Goal: Check status: Check status

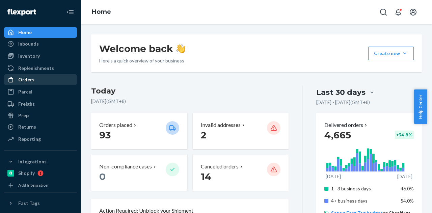
click at [43, 81] on div "Orders" at bounding box center [41, 79] width 72 height 9
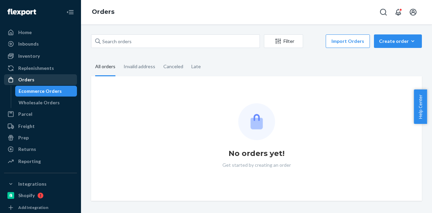
click at [43, 81] on div "Orders" at bounding box center [41, 79] width 72 height 9
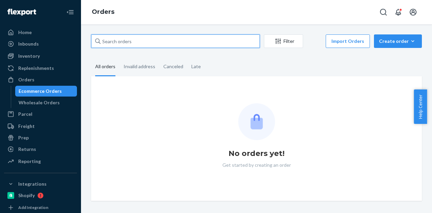
click at [129, 40] on input "text" at bounding box center [175, 40] width 169 height 13
paste input "Michelle Evans"
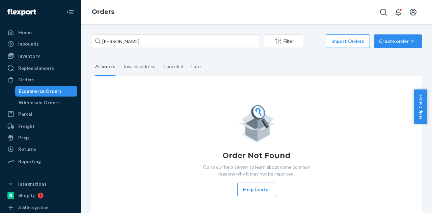
click at [258, 63] on fieldset "All orders Invalid address Canceled Late" at bounding box center [256, 67] width 331 height 19
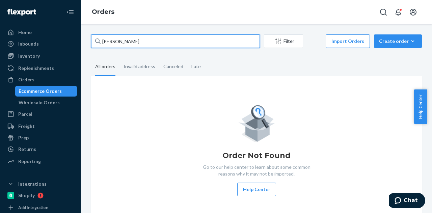
click at [196, 44] on input "Michelle Evans" at bounding box center [175, 40] width 169 height 13
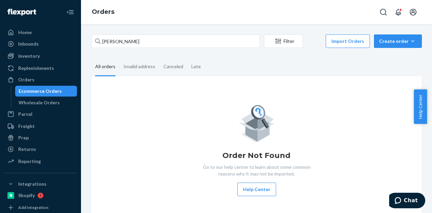
click at [196, 136] on div "Order Not Found Go to our help center to learn about some common reasons why it…" at bounding box center [257, 149] width 320 height 93
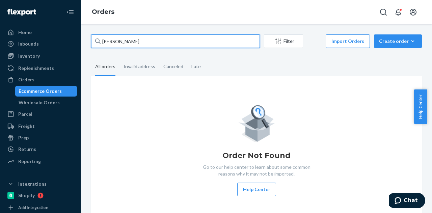
click at [129, 45] on input "Michelle Evans" at bounding box center [175, 40] width 169 height 13
paste input "[PERSON_NAME]"
type input "[PERSON_NAME]"
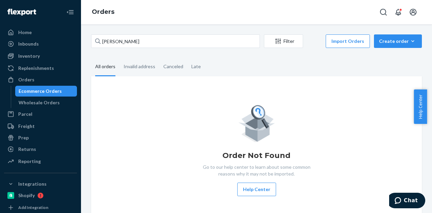
click at [236, 64] on fieldset "All orders Invalid address Canceled Late" at bounding box center [256, 67] width 331 height 19
click at [236, 33] on div "avery cordray Filter Import Orders Create order Ecommerce order Removal order A…" at bounding box center [256, 118] width 351 height 189
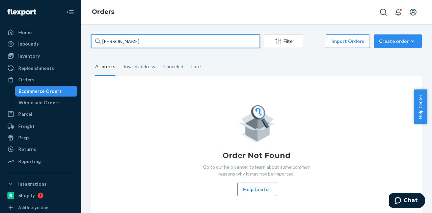
click at [236, 40] on input "[PERSON_NAME]" at bounding box center [175, 40] width 169 height 13
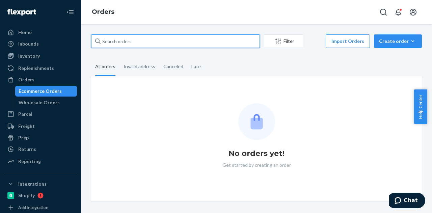
paste input "[PERSON_NAME]"
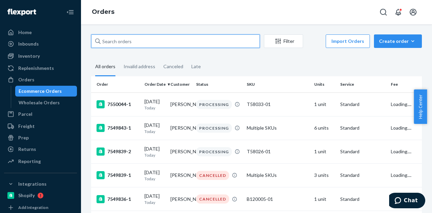
type input "[PERSON_NAME]"
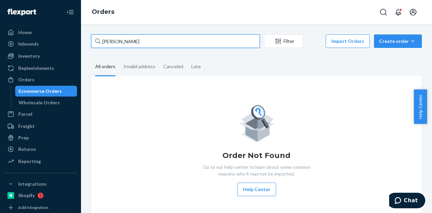
click at [157, 37] on input "[PERSON_NAME]" at bounding box center [175, 40] width 169 height 13
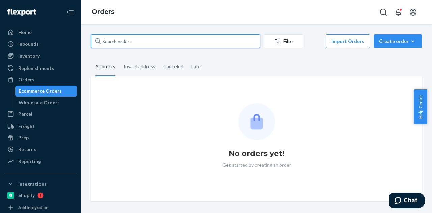
paste input "[PERSON_NAME]"
type input "[PERSON_NAME]"
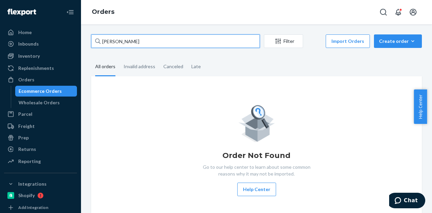
click at [180, 46] on input "[PERSON_NAME]" at bounding box center [175, 40] width 169 height 13
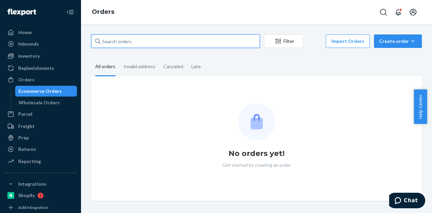
paste input "[PERSON_NAME]"
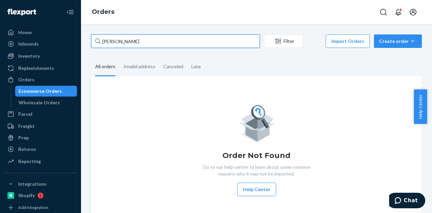
click at [172, 44] on input "[PERSON_NAME]" at bounding box center [175, 40] width 169 height 13
paste input "137197251"
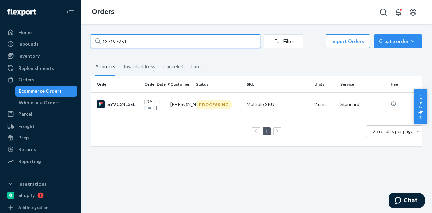
click at [172, 44] on input "137197251" at bounding box center [175, 40] width 169 height 13
paste input "_Ship Note: In Stock. Ready to Ship Fulfilled (3) Fulfilled (3) Flexport Dallas…"
type input "_Ship Note: In Stock. Ready to Ship Fulfilled (3) Fulfilled (3) Flexport Dallas…"
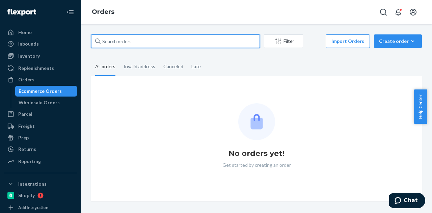
click at [161, 40] on input "text" at bounding box center [175, 40] width 169 height 13
paste input "[PERSON_NAME]"
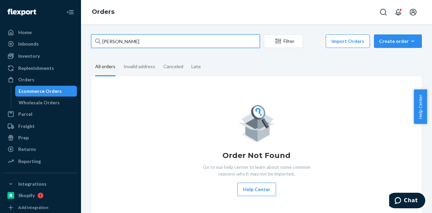
type input "[PERSON_NAME]"
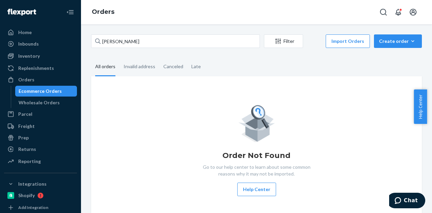
click at [227, 64] on fieldset "All orders Invalid address Canceled Late" at bounding box center [256, 67] width 331 height 19
click at [138, 70] on div "Invalid address" at bounding box center [140, 67] width 32 height 19
click at [127, 70] on div "Invalid address" at bounding box center [140, 67] width 32 height 19
click at [119, 58] on input "Invalid address" at bounding box center [119, 58] width 0 height 0
click at [102, 72] on div "All orders" at bounding box center [105, 67] width 20 height 19
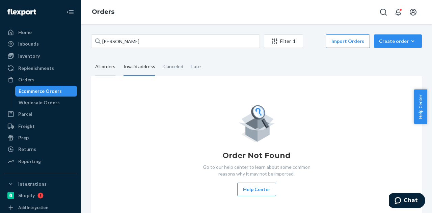
click at [91, 58] on input "All orders" at bounding box center [91, 58] width 0 height 0
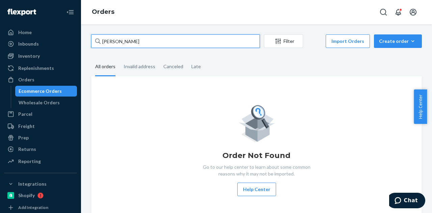
click at [156, 43] on input "[PERSON_NAME]" at bounding box center [175, 40] width 169 height 13
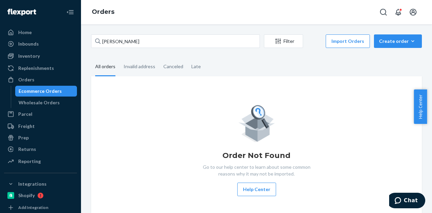
click at [262, 61] on fieldset "All orders Invalid address Canceled Late" at bounding box center [256, 67] width 331 height 19
click at [138, 70] on div "Invalid address" at bounding box center [140, 67] width 32 height 19
click at [119, 58] on input "Invalid address" at bounding box center [119, 58] width 0 height 0
click at [105, 70] on div "All orders" at bounding box center [105, 67] width 20 height 19
click at [91, 58] on input "All orders" at bounding box center [91, 58] width 0 height 0
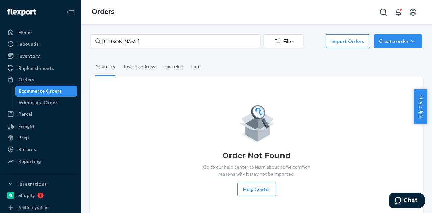
click at [264, 69] on fieldset "All orders Invalid address Canceled Late" at bounding box center [256, 67] width 331 height 19
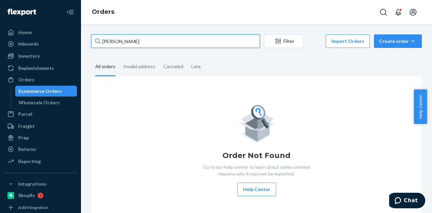
click at [184, 39] on input "[PERSON_NAME]" at bounding box center [175, 40] width 169 height 13
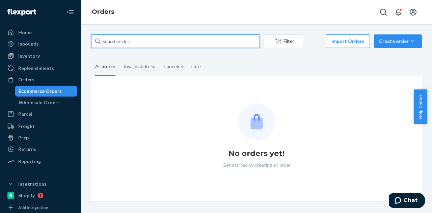
paste input "[PERSON_NAME]"
type input "[PERSON_NAME]"
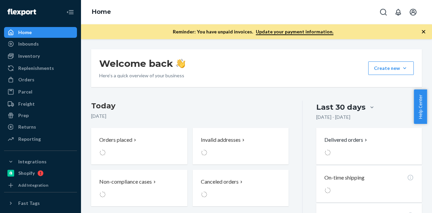
drag, startPoint x: 423, startPoint y: 31, endPoint x: 308, endPoint y: 34, distance: 114.8
click at [423, 31] on icon "button" at bounding box center [423, 31] width 3 height 3
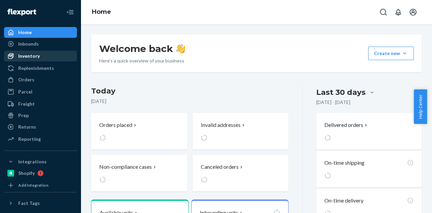
click at [35, 60] on div "Inventory" at bounding box center [41, 55] width 72 height 9
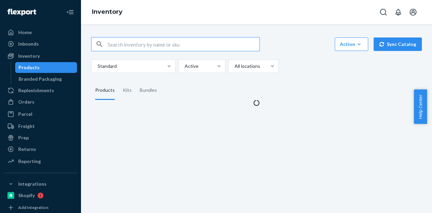
click at [39, 67] on div "Products" at bounding box center [46, 67] width 61 height 9
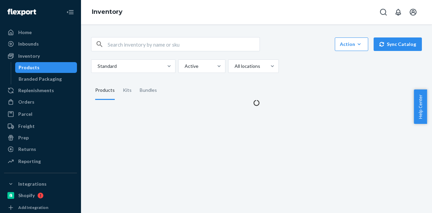
click at [39, 67] on div "Products" at bounding box center [46, 67] width 61 height 9
click at [134, 45] on input "text" at bounding box center [184, 43] width 152 height 13
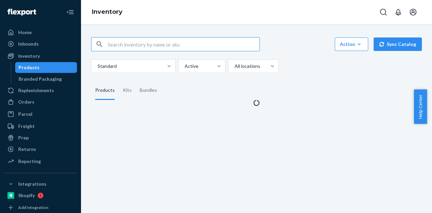
paste input "B86102-16-K2"
type input "B86102-16-K2"
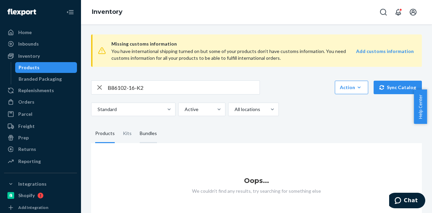
click at [140, 131] on div "Bundles" at bounding box center [148, 133] width 17 height 19
click at [136, 124] on input "Bundles" at bounding box center [136, 124] width 0 height 0
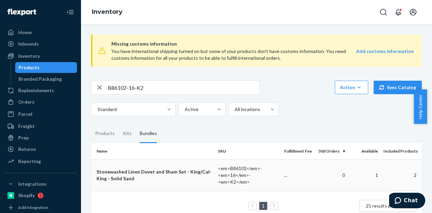
click at [154, 170] on div "Stonewashed Linen Duvet and Sham Set - King/Cal-King - Solid Sand" at bounding box center [155, 174] width 116 height 13
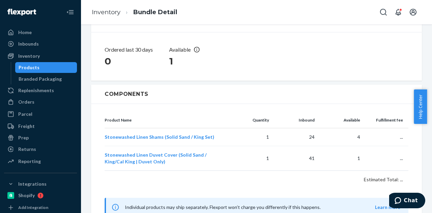
scroll to position [154, 0]
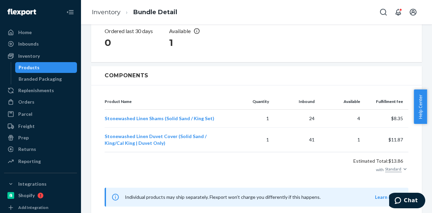
click at [56, 64] on div "Products" at bounding box center [46, 67] width 61 height 9
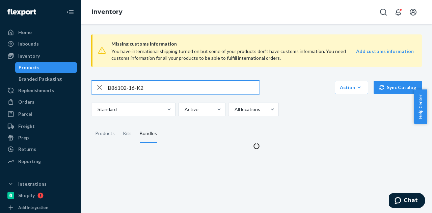
click at [148, 83] on input "B86102-16-K2" at bounding box center [184, 87] width 152 height 13
paste input "F137001-05-K"
type input "F137001-05-K"
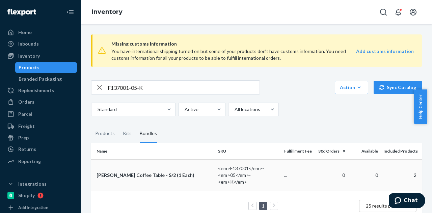
click at [162, 177] on div "Ora Wicker Coffee Table - S/2 (1 Each)" at bounding box center [155, 175] width 116 height 7
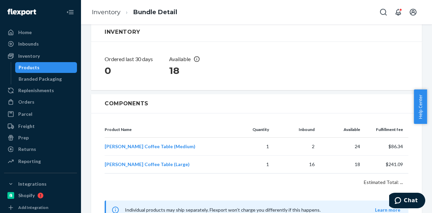
scroll to position [135, 0]
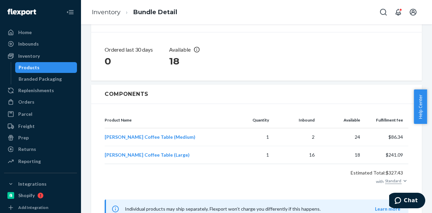
click at [46, 66] on div "Products" at bounding box center [46, 67] width 61 height 9
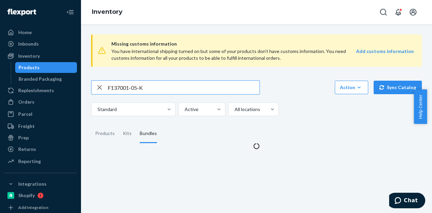
click at [166, 90] on input "F137001-05-K" at bounding box center [184, 87] width 152 height 13
paste input "137197251"
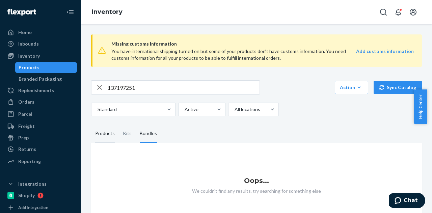
click at [113, 136] on div "Products" at bounding box center [105, 133] width 20 height 19
click at [91, 124] on input "Products" at bounding box center [91, 124] width 0 height 0
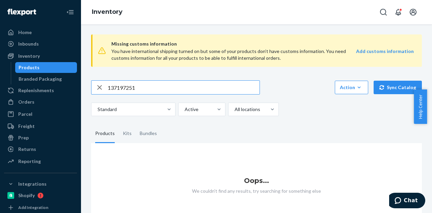
click at [141, 87] on input "137197251" at bounding box center [184, 87] width 152 height 13
paste input "P126010-0"
type input "P126010-01"
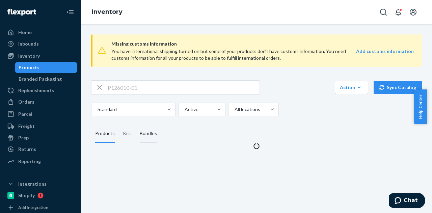
click at [147, 135] on div "Bundles" at bounding box center [148, 133] width 17 height 19
click at [136, 124] on input "Bundles" at bounding box center [136, 124] width 0 height 0
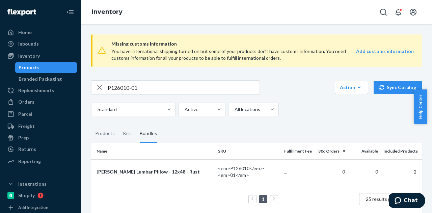
click at [311, 117] on div "Missing customs information You have international shipping turned on but some …" at bounding box center [256, 121] width 341 height 185
click at [172, 170] on div "Kayra Kilim Lumbar Pillow - 12x48 - Rust" at bounding box center [155, 171] width 116 height 7
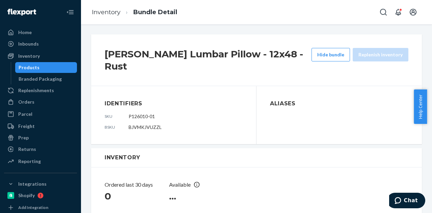
scroll to position [135, 0]
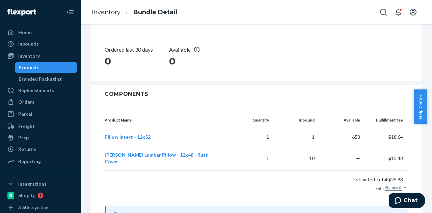
drag, startPoint x: 43, startPoint y: 72, endPoint x: 65, endPoint y: 68, distance: 22.7
click at [43, 72] on link "Products" at bounding box center [46, 67] width 62 height 11
click at [43, 72] on div "Products" at bounding box center [46, 67] width 61 height 9
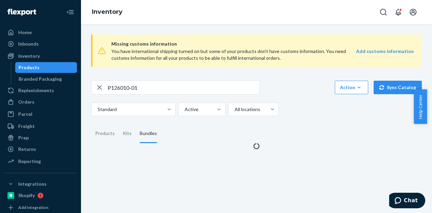
click at [149, 89] on input "P126010-01" at bounding box center [184, 87] width 152 height 13
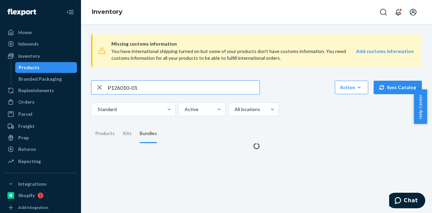
paste input "B86012-16"
type input "B86012-16"
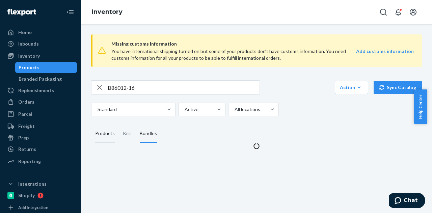
click at [107, 139] on div "Products" at bounding box center [105, 133] width 20 height 19
click at [91, 124] on input "Products" at bounding box center [91, 124] width 0 height 0
click at [157, 140] on div "Bundles" at bounding box center [148, 133] width 25 height 19
click at [136, 124] on input "Bundles" at bounding box center [136, 124] width 0 height 0
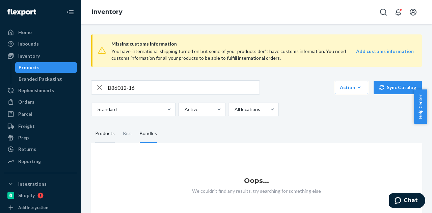
click at [101, 132] on div "Products" at bounding box center [105, 133] width 20 height 19
click at [91, 124] on input "Products" at bounding box center [91, 124] width 0 height 0
click at [228, 136] on fieldset "Products Kits Bundles" at bounding box center [256, 133] width 331 height 19
click at [161, 137] on fieldset "Products Kits Bundles" at bounding box center [256, 133] width 331 height 19
click at [146, 136] on div "Bundles" at bounding box center [148, 133] width 17 height 19
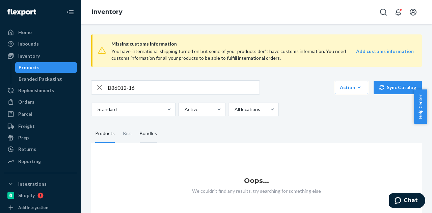
click at [136, 124] on input "Bundles" at bounding box center [136, 124] width 0 height 0
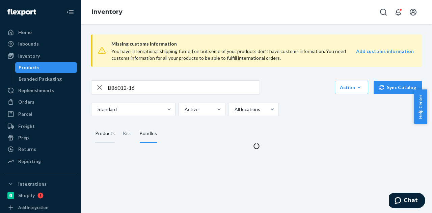
click at [109, 135] on div "Products" at bounding box center [105, 133] width 20 height 19
click at [91, 124] on input "Products" at bounding box center [91, 124] width 0 height 0
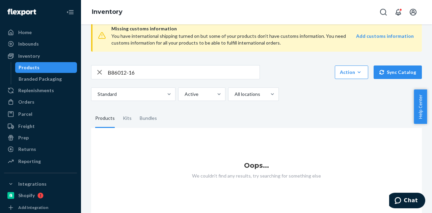
scroll to position [23, 0]
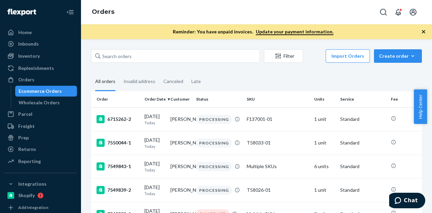
click at [180, 42] on div "Filter Import Orders Create order Ecommerce order Removal order All orders Inva…" at bounding box center [256, 126] width 351 height 174
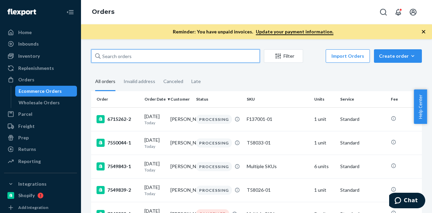
click at [182, 51] on input "text" at bounding box center [175, 55] width 169 height 13
paste input "[PERSON_NAME]"
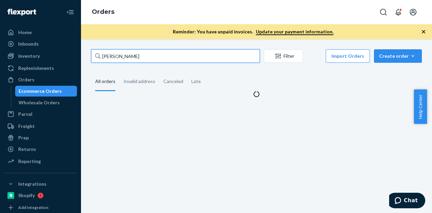
type input "[PERSON_NAME]"
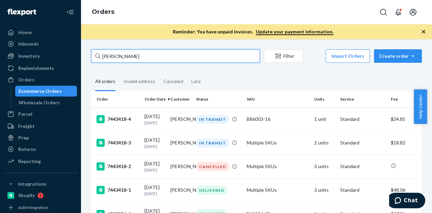
click at [132, 56] on input "Vanessa Sherman" at bounding box center [175, 55] width 169 height 13
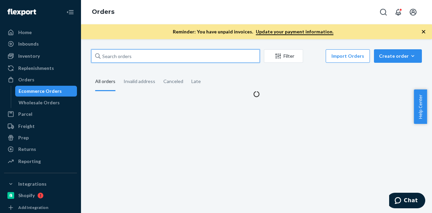
paste input "Yesenia Wilson"
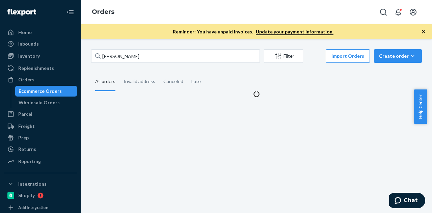
click at [424, 30] on icon "button" at bounding box center [423, 31] width 7 height 7
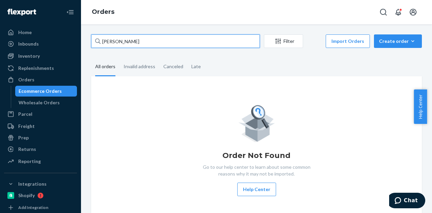
click at [155, 39] on input "Yesenia Wilson" at bounding box center [175, 40] width 169 height 13
paste input "sienna heinz"
type input "sienna heinz"
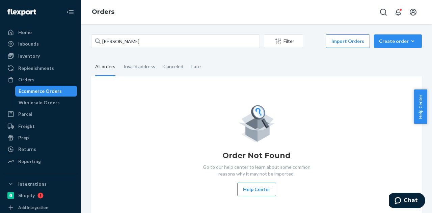
click at [265, 74] on fieldset "All orders Invalid address Canceled Late" at bounding box center [256, 67] width 331 height 19
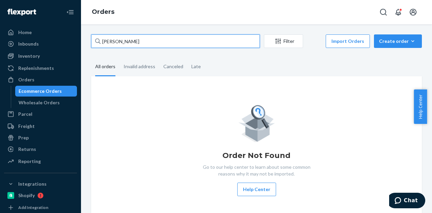
click at [202, 42] on input "sienna heinz" at bounding box center [175, 40] width 169 height 13
click at [171, 42] on input "sienna heinz" at bounding box center [175, 40] width 169 height 13
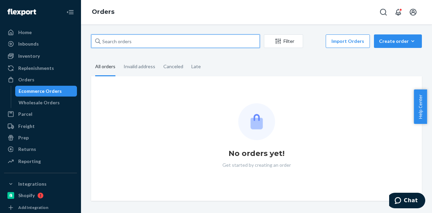
paste input "Stephanie Vara"
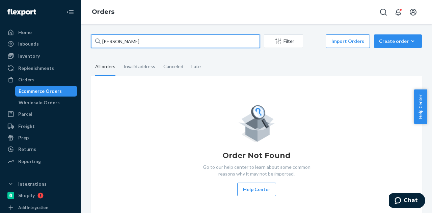
type input "Stephanie Vara"
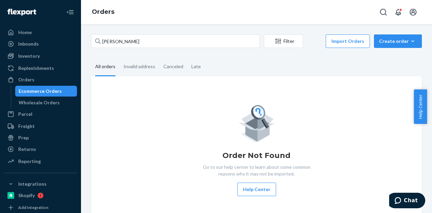
click at [234, 66] on fieldset "All orders Invalid address Canceled Late" at bounding box center [256, 67] width 331 height 19
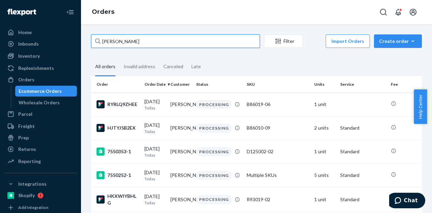
click at [161, 39] on input "Stephanie Vara" at bounding box center [175, 40] width 169 height 13
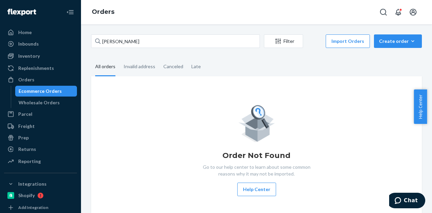
click at [173, 51] on div "Stephanie Vara Filter Import Orders Create order Ecommerce order Removal order …" at bounding box center [256, 128] width 341 height 189
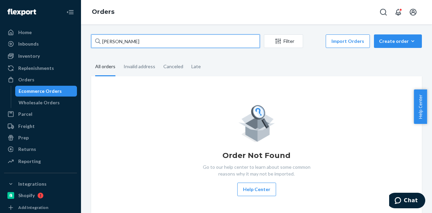
click at [174, 40] on input "Stephanie Vara" at bounding box center [175, 40] width 169 height 13
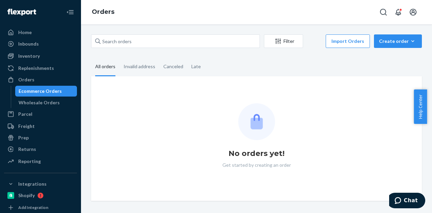
click at [236, 65] on fieldset "All orders Invalid address Canceled Late" at bounding box center [256, 67] width 331 height 19
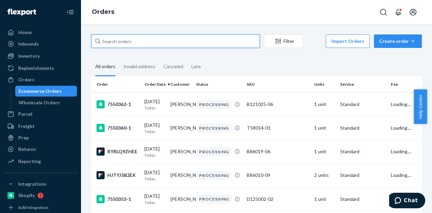
click at [211, 41] on input "text" at bounding box center [175, 40] width 169 height 13
paste input "Karen Cordova"
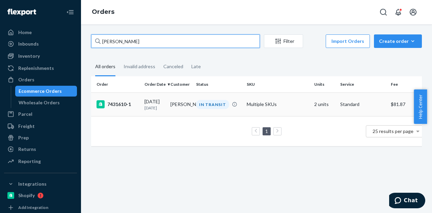
type input "Karen Cordova"
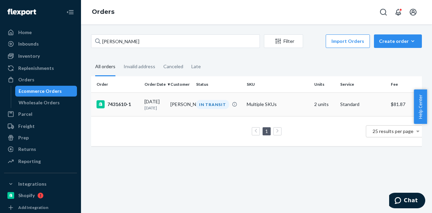
click at [161, 106] on p "4 days ago" at bounding box center [154, 108] width 21 height 6
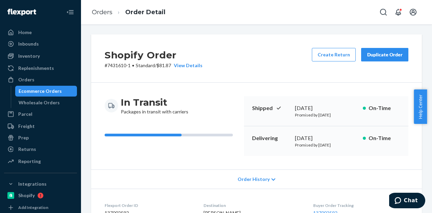
click at [54, 91] on div "Ecommerce Orders" at bounding box center [40, 91] width 43 height 7
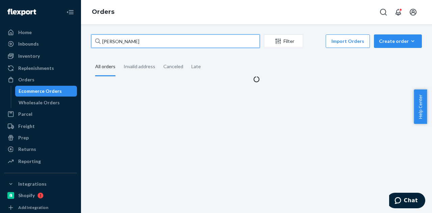
click at [189, 42] on input "Karen Cordova" at bounding box center [175, 40] width 169 height 13
paste input "yuqing chen"
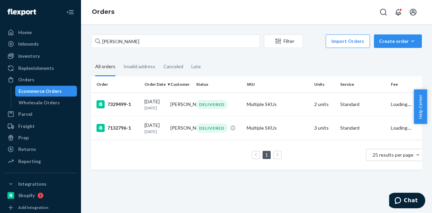
click at [295, 66] on fieldset "All orders Invalid address Canceled Late" at bounding box center [256, 67] width 331 height 19
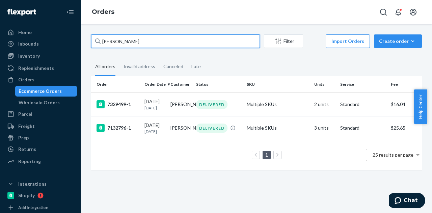
click at [126, 44] on input "yuqing chen" at bounding box center [175, 40] width 169 height 13
paste input "Chelsea Sheldo"
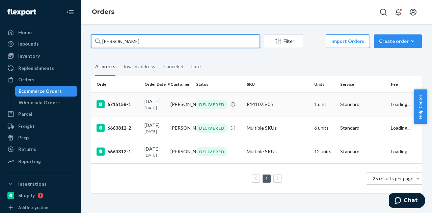
type input "Chelsea Sheldon"
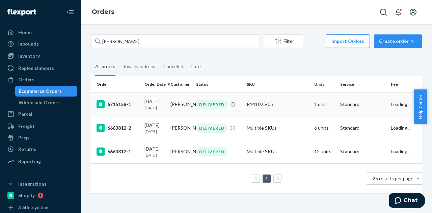
click at [168, 106] on td "Chelsea Sheldon" at bounding box center [181, 104] width 26 height 24
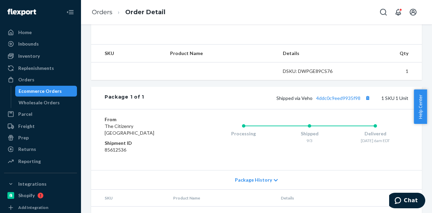
scroll to position [202, 0]
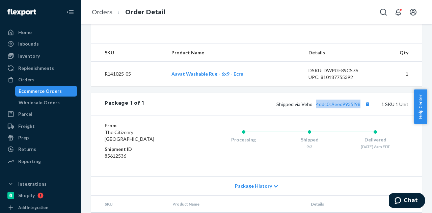
drag, startPoint x: 311, startPoint y: 110, endPoint x: 357, endPoint y: 110, distance: 45.6
click at [357, 110] on div "Package 1 of 1 Shipped via Veho 4ddc0c9eed9935f98 1 SKU 1 Unit" at bounding box center [256, 104] width 331 height 22
copy link "4ddc0c9eed9935f98"
click at [342, 107] on link "4ddc0c9eed9935f98" at bounding box center [338, 104] width 44 height 6
click at [46, 90] on div "Ecommerce Orders" at bounding box center [40, 91] width 43 height 7
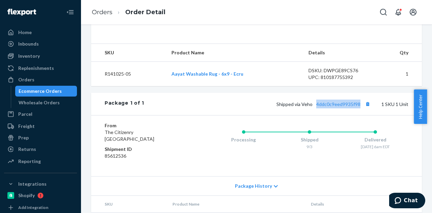
click at [46, 90] on div "Ecommerce Orders" at bounding box center [40, 91] width 43 height 7
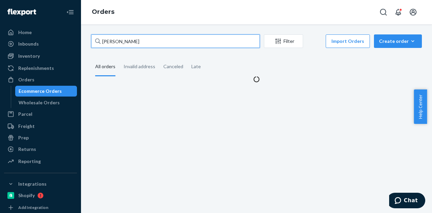
click at [135, 43] on input "Chelsea Sheldon" at bounding box center [175, 40] width 169 height 13
paste input "Donna G Ben-Moshe"
type input "Donna G Ben-Moshe"
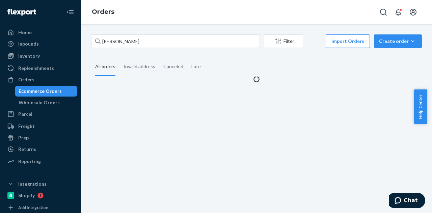
click at [236, 58] on fieldset "All orders Invalid address Canceled Late" at bounding box center [256, 67] width 331 height 19
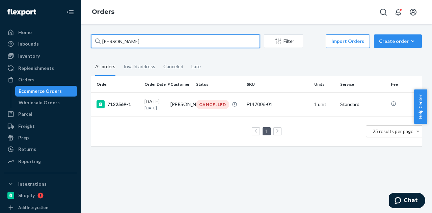
click at [151, 41] on input "Donna G Ben-Moshe" at bounding box center [175, 40] width 169 height 13
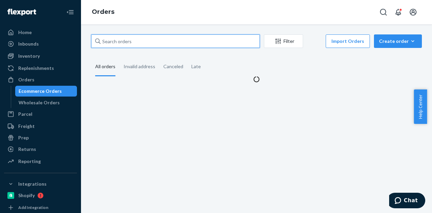
paste input "HAAS DESIGN"
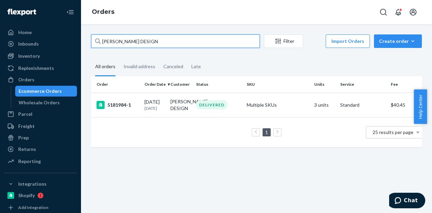
type input "HAAS DESIGN"
click at [153, 40] on input "HAAS DESIGN" at bounding box center [175, 40] width 169 height 13
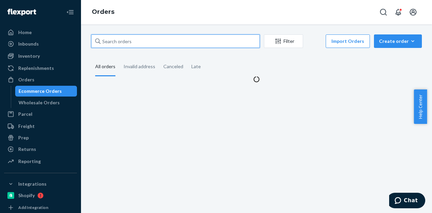
paste input "Suguna Mukthyala"
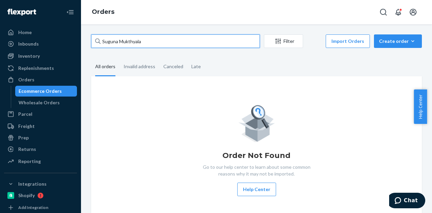
type input "Suguna Mukthyala"
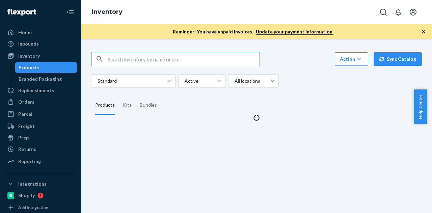
click at [285, 57] on div "Action Create product Create kit or bundle Bulk create products Bulk update pro…" at bounding box center [256, 59] width 331 height 14
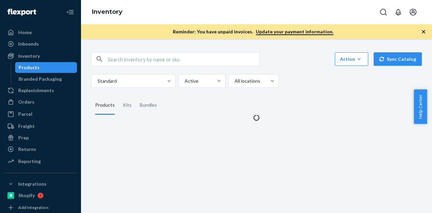
click at [418, 31] on div "Reminder: You have unpaid invoices. Update your payment information." at bounding box center [256, 31] width 351 height 15
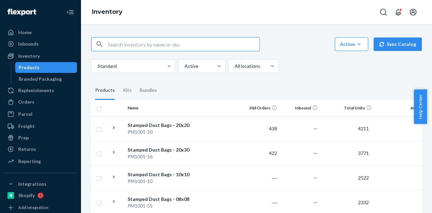
click at [148, 44] on input "text" at bounding box center [184, 43] width 152 height 13
paste input "B86012-16"
type input "B86012-16"
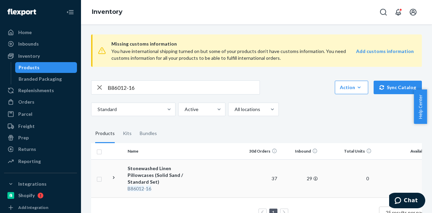
click at [167, 168] on div "Stonewashed Linen Pillowcases (Solid Sand / Standard Set)" at bounding box center [163, 175] width 71 height 20
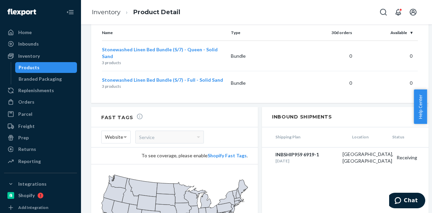
scroll to position [782, 0]
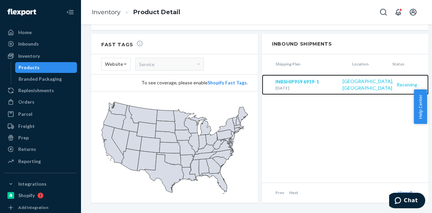
click at [298, 85] on div "Jul 9, 2025" at bounding box center [307, 88] width 64 height 6
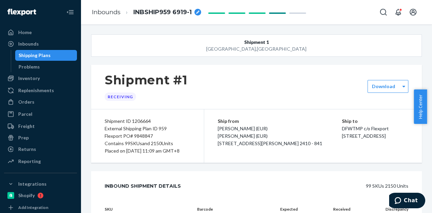
click at [175, 13] on span "INBSHIP959 6919-1" at bounding box center [162, 12] width 58 height 9
drag, startPoint x: 179, startPoint y: 11, endPoint x: 164, endPoint y: 11, distance: 14.9
click at [164, 11] on input "INBSHIP959 6919-1" at bounding box center [166, 12] width 67 height 11
click at [36, 79] on div "Inventory" at bounding box center [29, 78] width 22 height 7
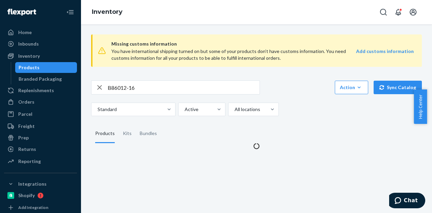
click at [44, 69] on div "Products" at bounding box center [46, 67] width 61 height 9
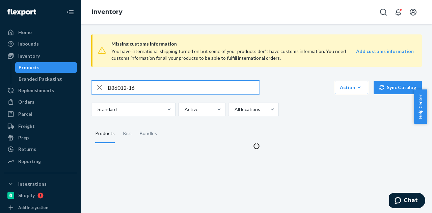
click at [133, 81] on input "B86012-16" at bounding box center [184, 87] width 152 height 13
paste input "9-0"
type input "B86019-06"
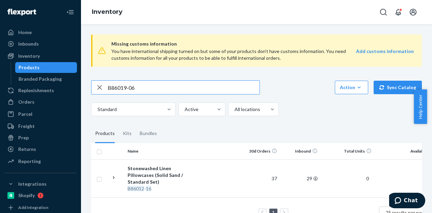
click at [173, 90] on input "B86019-06" at bounding box center [184, 87] width 152 height 13
click at [165, 86] on input "B86019-06" at bounding box center [184, 87] width 152 height 13
paste input "B86019-06"
type input "B86019-06"
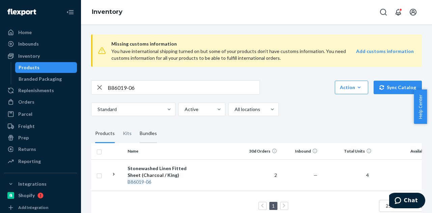
click at [143, 134] on div "Bundles" at bounding box center [148, 133] width 17 height 19
click at [136, 124] on input "Bundles" at bounding box center [136, 124] width 0 height 0
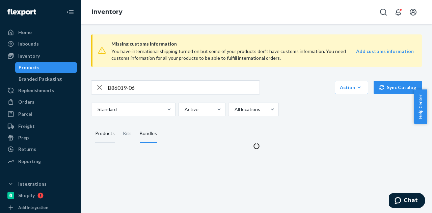
click at [108, 138] on div "Products" at bounding box center [105, 133] width 20 height 19
click at [91, 124] on input "Products" at bounding box center [91, 124] width 0 height 0
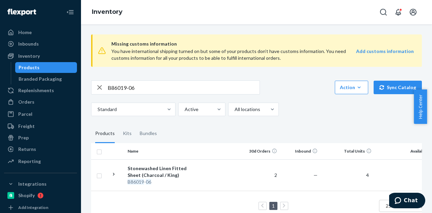
click at [299, 112] on div "Standard Active All locations" at bounding box center [254, 109] width 326 height 13
click at [123, 94] on div "B86019-06 Action Create product Create kit or bundle Bulk create products Bulk …" at bounding box center [256, 98] width 331 height 36
click at [131, 87] on input "B86019-06" at bounding box center [184, 87] width 152 height 13
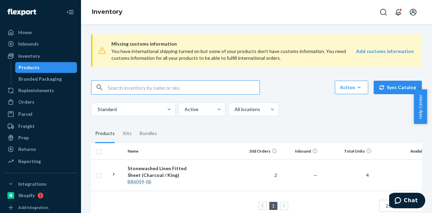
paste input "B86102-31-K"
type input "B86102-31-K"
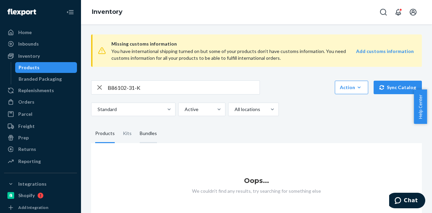
click at [152, 130] on div "Bundles" at bounding box center [148, 133] width 17 height 19
click at [136, 124] on input "Bundles" at bounding box center [136, 124] width 0 height 0
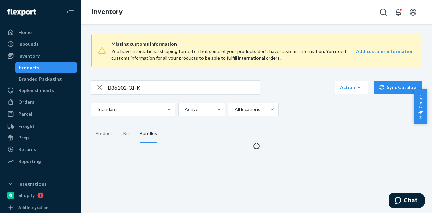
click at [231, 130] on fieldset "Products Kits Bundles" at bounding box center [256, 133] width 331 height 19
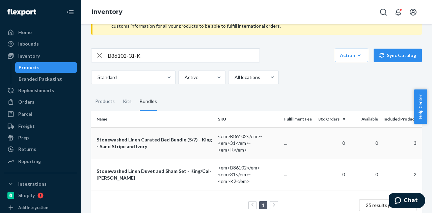
scroll to position [45, 0]
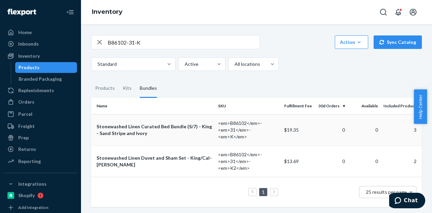
click at [178, 127] on div "Stonewashed Linen Curated Bed Bundle (S/7) - King - Sand Stripe and Ivory" at bounding box center [155, 129] width 116 height 13
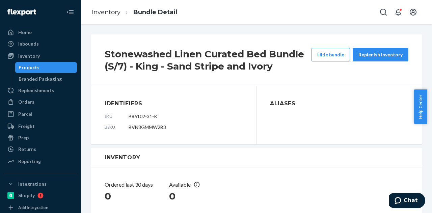
scroll to position [169, 0]
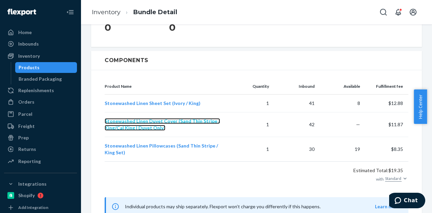
click at [177, 121] on span "Stonewashed Linen Duvet Cover (Sand Thin Stripe / King/Cal King | Duvet Only)" at bounding box center [162, 124] width 115 height 12
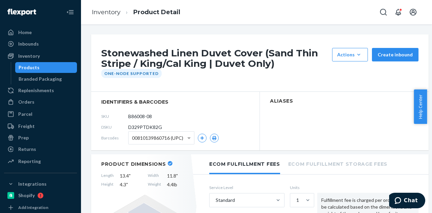
drag, startPoint x: 167, startPoint y: 117, endPoint x: 126, endPoint y: 117, distance: 41.5
click at [126, 117] on div "SKU B86008-08" at bounding box center [175, 116] width 148 height 11
click at [50, 69] on div "Products" at bounding box center [46, 67] width 61 height 9
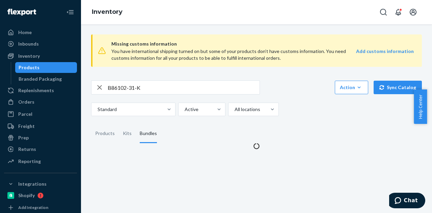
click at [119, 79] on div "Missing customs information You have international shipping turned on but some …" at bounding box center [256, 89] width 341 height 120
click at [119, 82] on input "B86102-31-K" at bounding box center [184, 87] width 152 height 13
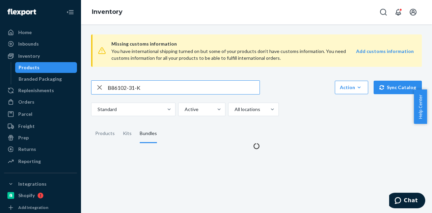
paste input "015-29"
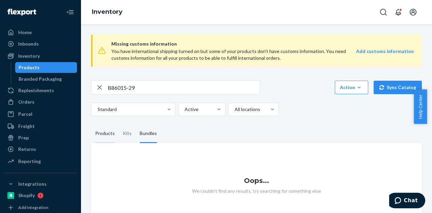
click at [106, 137] on div "Products" at bounding box center [105, 133] width 20 height 19
click at [91, 124] on input "Products" at bounding box center [91, 124] width 0 height 0
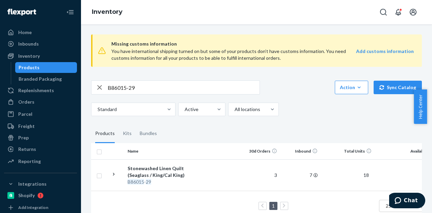
click at [150, 85] on input "B86015-29" at bounding box center [184, 87] width 152 height 13
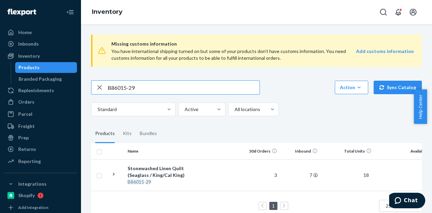
paste input "SKU B86012-1"
drag, startPoint x: 119, startPoint y: 88, endPoint x: 100, endPoint y: 82, distance: 20.4
click at [101, 82] on div "SKU B86012-19" at bounding box center [175, 87] width 168 height 13
type input "B86012-19"
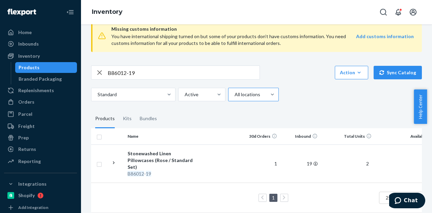
scroll to position [19, 0]
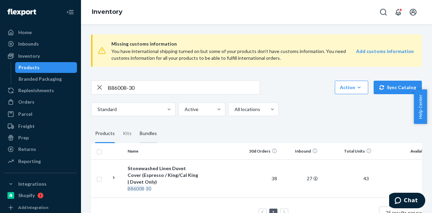
click at [140, 133] on div "Bundles" at bounding box center [148, 133] width 17 height 19
click at [136, 124] on input "Bundles" at bounding box center [136, 124] width 0 height 0
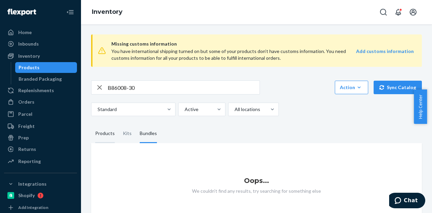
click at [105, 134] on div "Products" at bounding box center [105, 133] width 20 height 19
click at [91, 124] on input "Products" at bounding box center [91, 124] width 0 height 0
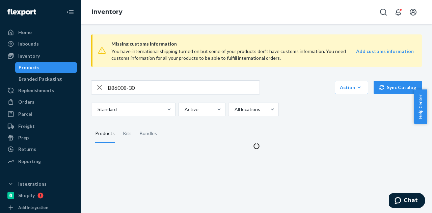
click at [233, 133] on fieldset "Products Kits Bundles" at bounding box center [256, 133] width 331 height 19
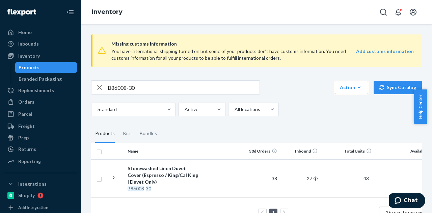
click at [115, 89] on input "B86008-30" at bounding box center [184, 87] width 152 height 13
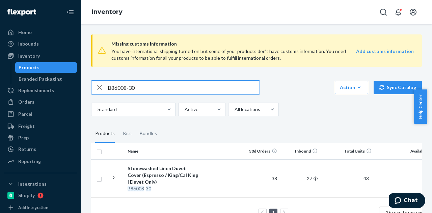
paste input "14-09"
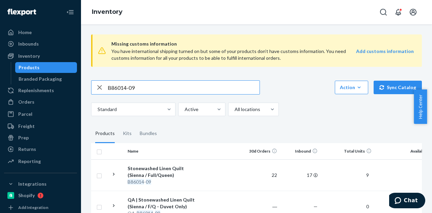
click at [164, 88] on input "B86014-09" at bounding box center [184, 87] width 152 height 13
paste input "[PERSON_NAME]"
click at [173, 87] on input "[PERSON_NAME]" at bounding box center [184, 87] width 152 height 13
paste input "B86014-09"
click at [287, 88] on div "B86014-09 Action Create product Create kit or bundle Bulk create products Bulk …" at bounding box center [256, 87] width 331 height 14
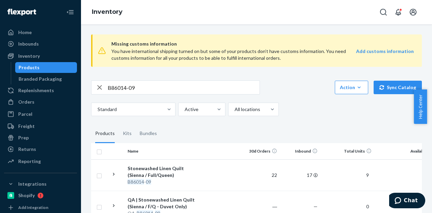
click at [204, 87] on input "B86014-09" at bounding box center [184, 87] width 152 height 13
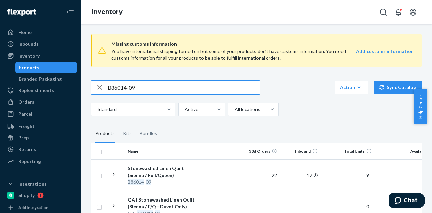
click at [147, 83] on input "B86014-09" at bounding box center [184, 87] width 152 height 13
click at [130, 85] on input "B86014-09" at bounding box center [184, 87] width 152 height 13
paste input "P84070-04"
type input "P84070-04"
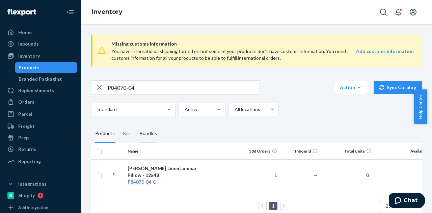
click at [144, 137] on div "Bundles" at bounding box center [148, 133] width 17 height 19
click at [136, 124] on input "Bundles" at bounding box center [136, 124] width 0 height 0
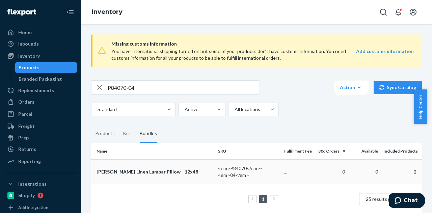
click at [166, 170] on div "[PERSON_NAME] Linen Lumbar Pillow - 12x48" at bounding box center [155, 171] width 116 height 7
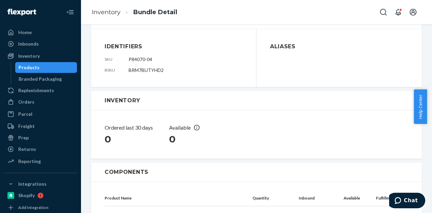
scroll to position [135, 0]
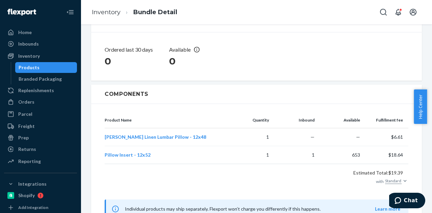
click at [63, 66] on div "Products" at bounding box center [46, 67] width 61 height 9
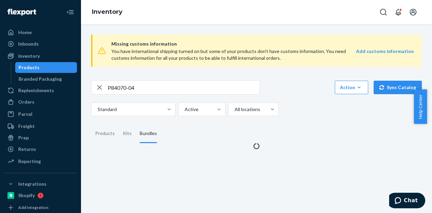
click at [63, 66] on div "Products" at bounding box center [46, 67] width 61 height 9
click at [133, 84] on input "P84070-04" at bounding box center [184, 87] width 152 height 13
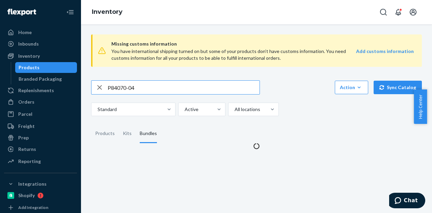
paste input "D74002-02-K"
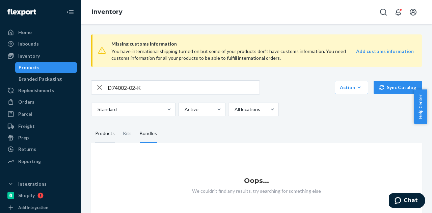
click at [95, 140] on div "Products" at bounding box center [105, 133] width 20 height 19
click at [91, 124] on input "Products" at bounding box center [91, 124] width 0 height 0
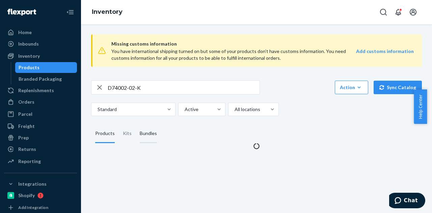
click at [155, 135] on div "Bundles" at bounding box center [148, 133] width 25 height 19
click at [136, 124] on input "Bundles" at bounding box center [136, 124] width 0 height 0
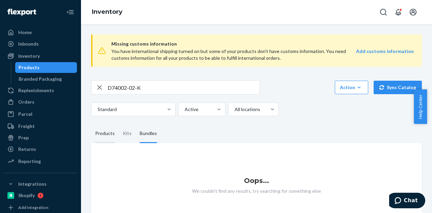
click at [111, 135] on div "Products" at bounding box center [105, 133] width 20 height 19
click at [91, 124] on input "Products" at bounding box center [91, 124] width 0 height 0
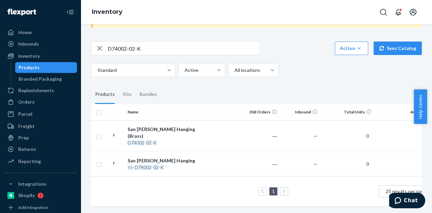
scroll to position [44, 0]
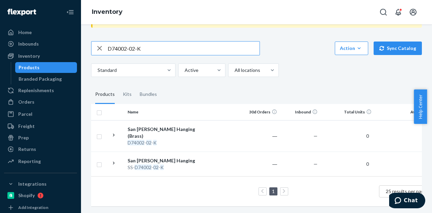
click at [153, 42] on input "D74002-02-K" at bounding box center [184, 48] width 152 height 13
paste input "SKU P84018-01"
drag, startPoint x: 118, startPoint y: 42, endPoint x: 102, endPoint y: 43, distance: 16.2
click at [102, 43] on div "SKU P84018-01" at bounding box center [175, 48] width 168 height 13
drag, startPoint x: 119, startPoint y: 44, endPoint x: 105, endPoint y: 45, distance: 14.9
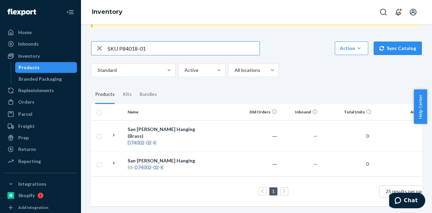
click at [105, 45] on div "SKU P84018-01" at bounding box center [175, 48] width 168 height 13
type input "P84018-01"
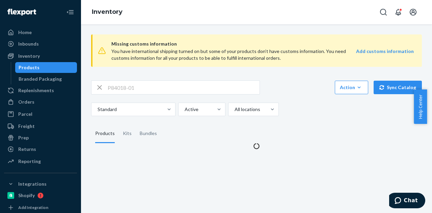
scroll to position [0, 0]
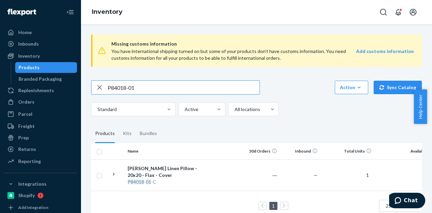
click at [158, 90] on input "P84018-01" at bounding box center [184, 87] width 152 height 13
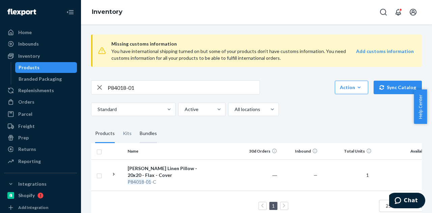
click at [154, 132] on div "Bundles" at bounding box center [148, 133] width 17 height 19
click at [136, 124] on input "Bundles" at bounding box center [136, 124] width 0 height 0
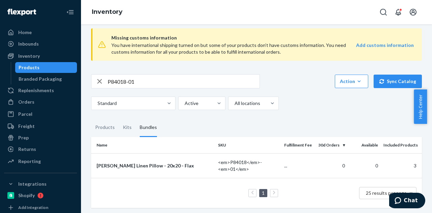
scroll to position [7, 0]
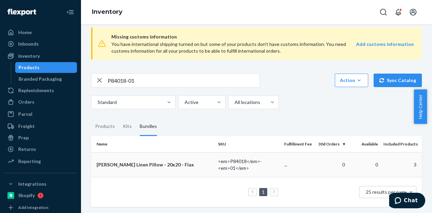
click at [152, 163] on div "[PERSON_NAME] Linen Pillow - 20x20 - Flax" at bounding box center [155, 164] width 116 height 7
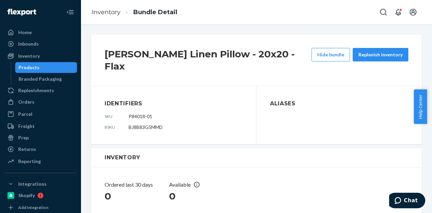
scroll to position [135, 0]
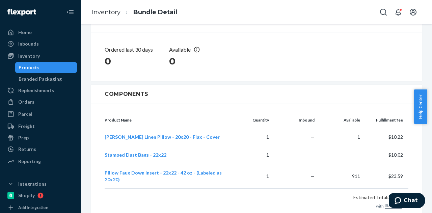
click at [328, 85] on div "Components" at bounding box center [256, 94] width 331 height 19
click at [41, 66] on div "Products" at bounding box center [46, 67] width 61 height 9
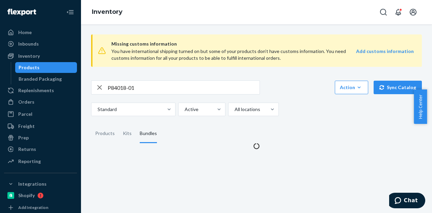
click at [41, 66] on div "Products" at bounding box center [46, 67] width 61 height 9
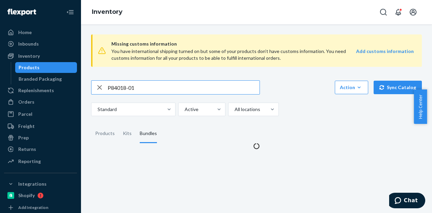
click at [143, 89] on input "P84018-01" at bounding box center [184, 87] width 152 height 13
paste input "R120048-07"
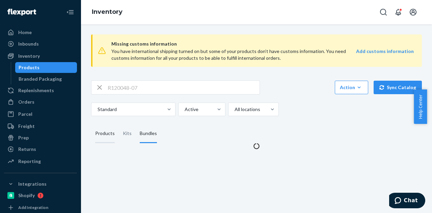
click at [105, 137] on div "Products" at bounding box center [105, 133] width 20 height 19
click at [91, 124] on input "Products" at bounding box center [91, 124] width 0 height 0
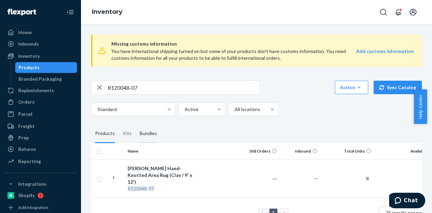
click at [145, 136] on div "Bundles" at bounding box center [148, 133] width 17 height 19
click at [136, 124] on input "Bundles" at bounding box center [136, 124] width 0 height 0
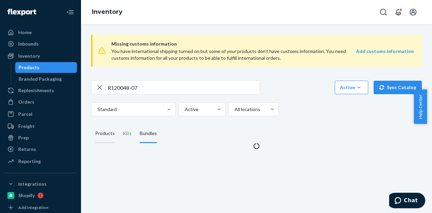
click at [110, 135] on div "Products" at bounding box center [105, 133] width 20 height 19
click at [91, 124] on input "Products" at bounding box center [91, 124] width 0 height 0
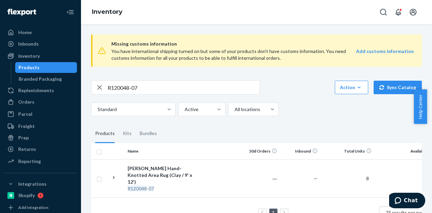
click at [127, 83] on input "R120048-07" at bounding box center [184, 87] width 152 height 13
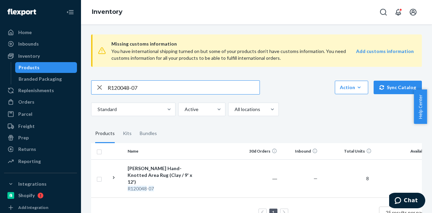
paste input "D104003-01"
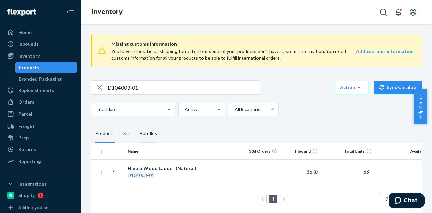
click at [149, 133] on div "Bundles" at bounding box center [148, 133] width 17 height 19
click at [136, 124] on input "Bundles" at bounding box center [136, 124] width 0 height 0
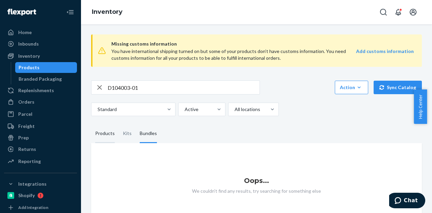
click at [107, 136] on div "Products" at bounding box center [105, 133] width 20 height 19
click at [91, 124] on input "Products" at bounding box center [91, 124] width 0 height 0
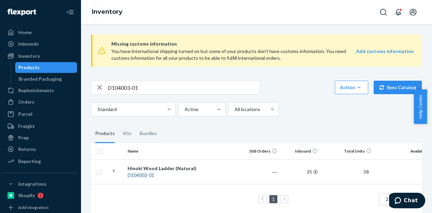
click at [122, 89] on input "D104003-01" at bounding box center [184, 87] width 152 height 13
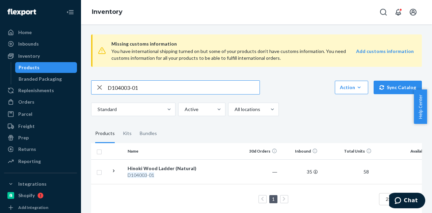
paste input "B86002-07"
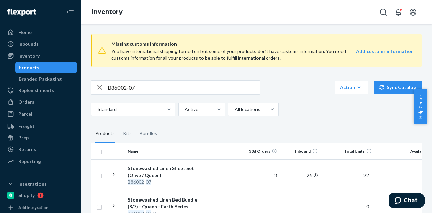
click at [293, 117] on div "Missing customs information You have international shipping turned on but some …" at bounding box center [256, 144] width 341 height 230
click at [148, 89] on input "B86002-07" at bounding box center [184, 87] width 152 height 13
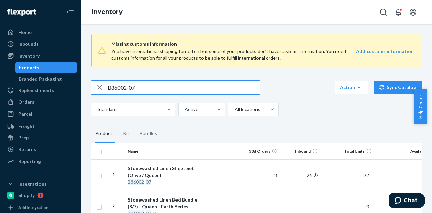
paste input "SKU B86014-26"
drag, startPoint x: 122, startPoint y: 86, endPoint x: 115, endPoint y: 87, distance: 6.4
click at [115, 87] on input "SKU B86014-26" at bounding box center [184, 87] width 152 height 13
click at [119, 87] on input "SKU B86014-26" at bounding box center [184, 87] width 152 height 13
drag, startPoint x: 119, startPoint y: 87, endPoint x: 110, endPoint y: 89, distance: 9.7
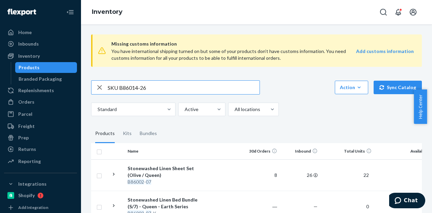
click at [105, 88] on div "SKU B86014-26" at bounding box center [175, 87] width 168 height 13
click at [140, 82] on input "B86014-26" at bounding box center [184, 87] width 152 height 13
type input "B86014-26"
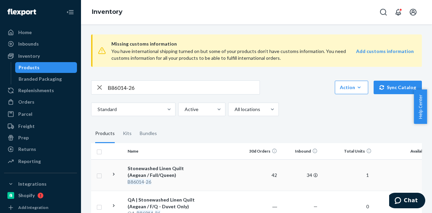
scroll to position [34, 0]
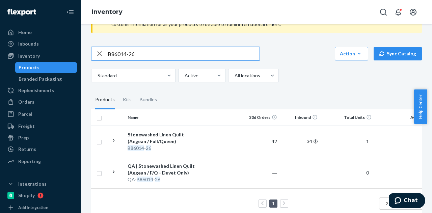
click at [184, 52] on input "B86014-26" at bounding box center [184, 53] width 152 height 13
paste input "B86014-26"
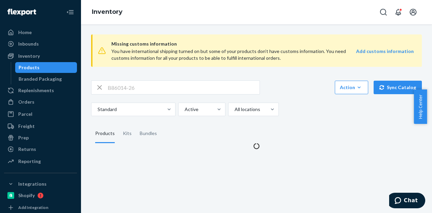
scroll to position [0, 0]
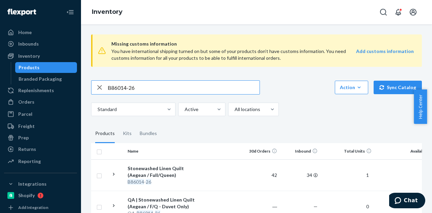
click at [146, 87] on input "B86014-26" at bounding box center [184, 87] width 152 height 13
paste input "19"
type input "B86014-19"
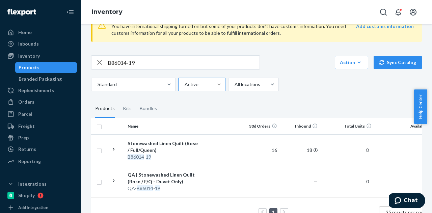
scroll to position [50, 0]
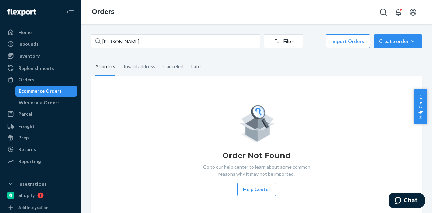
click at [245, 65] on fieldset "All orders Invalid address Canceled Late" at bounding box center [256, 67] width 331 height 19
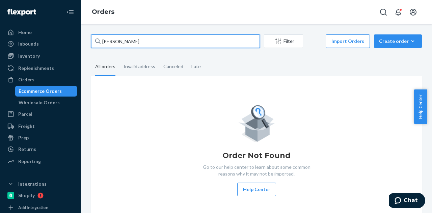
click at [154, 44] on input "[PERSON_NAME]" at bounding box center [175, 40] width 169 height 13
paste input "Highline Design Studio"
type input "Highline Design Studio"
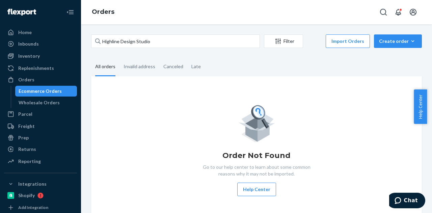
click at [228, 62] on fieldset "All orders Invalid address Canceled Late" at bounding box center [256, 67] width 331 height 19
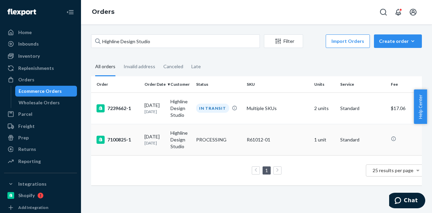
click at [172, 139] on td "Highline Design Studio" at bounding box center [181, 139] width 26 height 31
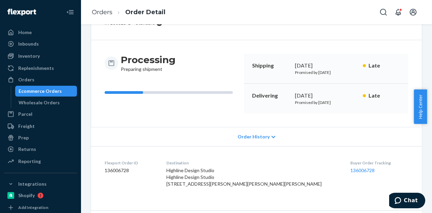
scroll to position [110, 0]
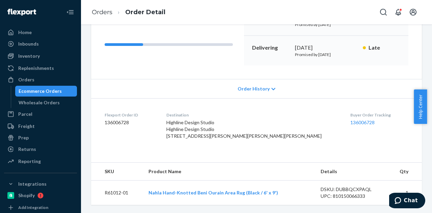
click at [40, 91] on div "Ecommerce Orders" at bounding box center [40, 91] width 43 height 7
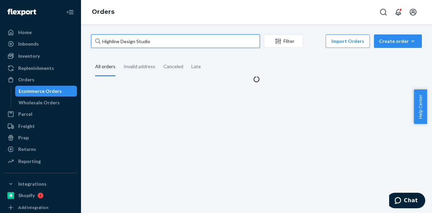
click at [157, 39] on input "Highline Design Studio" at bounding box center [175, 40] width 169 height 13
paste input "Suguna Mukthyala"
type input "Suguna Mukthyala"
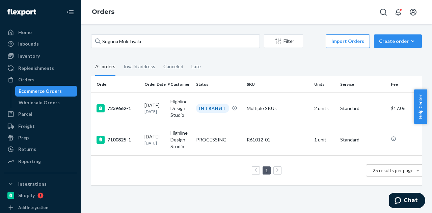
click at [245, 66] on fieldset "All orders Invalid address Canceled Late" at bounding box center [256, 67] width 331 height 19
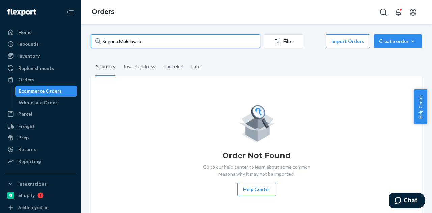
click at [207, 41] on input "Suguna Mukthyala" at bounding box center [175, 40] width 169 height 13
click at [153, 44] on input "Suguna Mukthyala" at bounding box center [175, 40] width 169 height 13
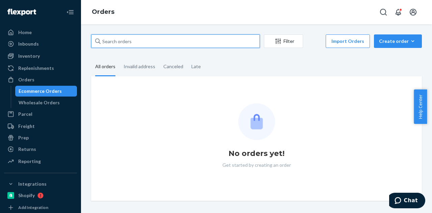
paste input "Hillary Tinch"
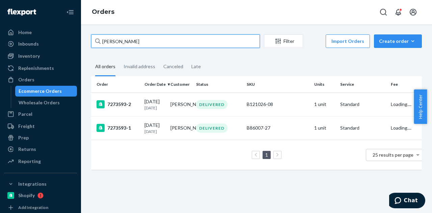
type input "Hillary Tinch"
click at [188, 46] on input "Hillary Tinch" at bounding box center [175, 40] width 169 height 13
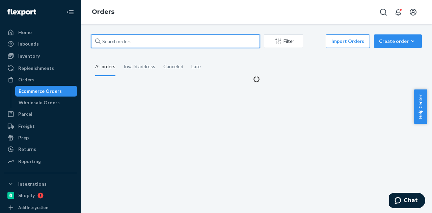
paste input "Stacy Conlon"
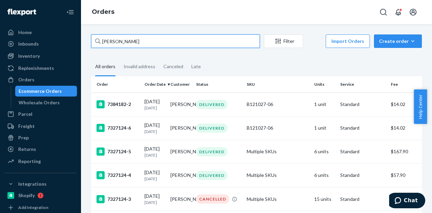
type input "Stacy Conlon"
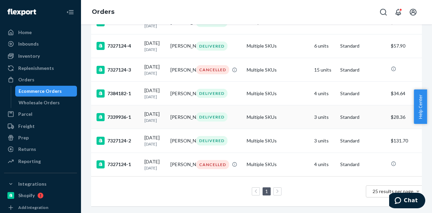
scroll to position [169, 0]
click at [208, 144] on div "DELIVERED" at bounding box center [211, 140] width 31 height 9
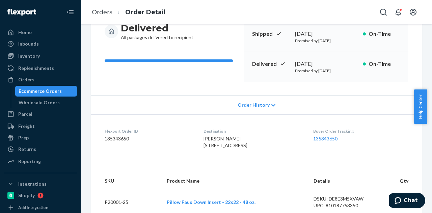
scroll to position [169, 0]
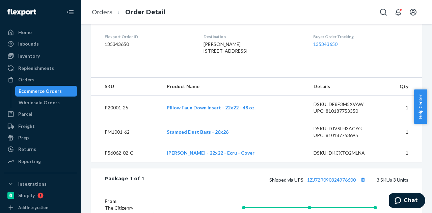
click at [61, 93] on div "Ecommerce Orders" at bounding box center [46, 90] width 61 height 9
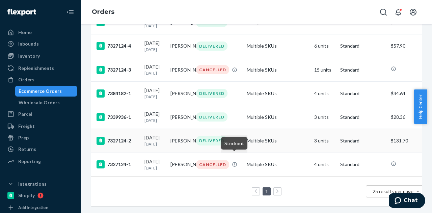
scroll to position [151, 0]
click at [208, 121] on div "DELIVERED" at bounding box center [211, 116] width 31 height 9
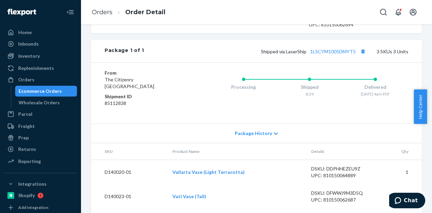
scroll to position [344, 0]
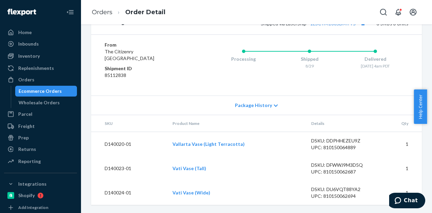
click at [50, 90] on div "Ecommerce Orders" at bounding box center [40, 91] width 43 height 7
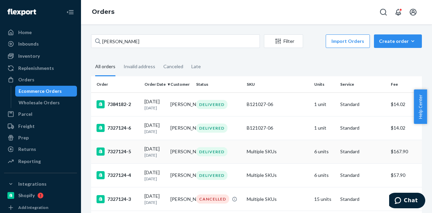
scroll to position [169, 0]
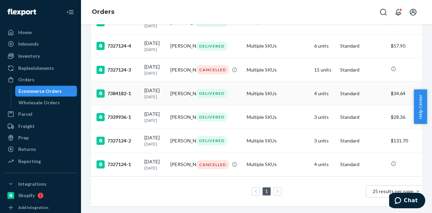
click at [225, 89] on div "DELIVERED" at bounding box center [211, 93] width 31 height 9
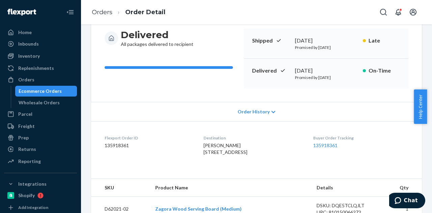
scroll to position [169, 0]
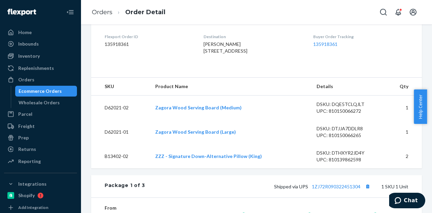
click at [50, 90] on div "Ecommerce Orders" at bounding box center [40, 91] width 43 height 7
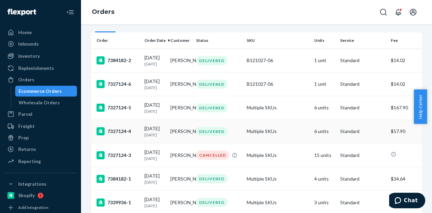
scroll to position [16, 0]
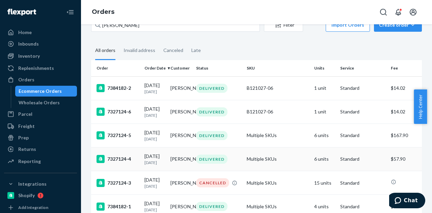
click at [205, 164] on div "DELIVERED" at bounding box center [211, 159] width 31 height 9
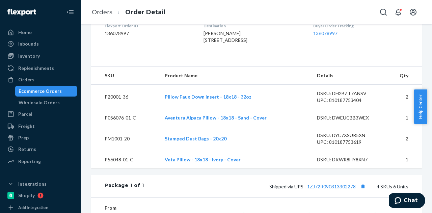
scroll to position [236, 0]
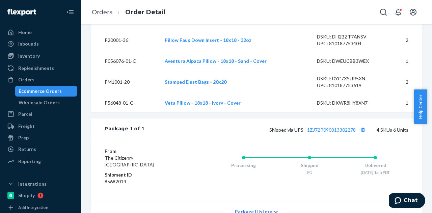
click at [57, 92] on div "Ecommerce Orders" at bounding box center [40, 91] width 43 height 7
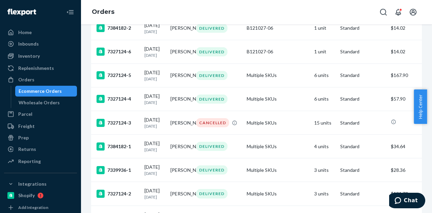
scroll to position [34, 0]
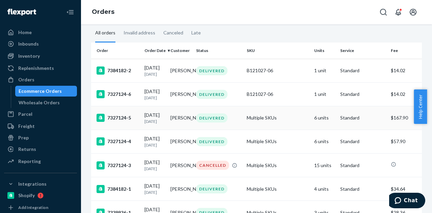
click at [215, 122] on div "DELIVERED" at bounding box center [211, 117] width 31 height 9
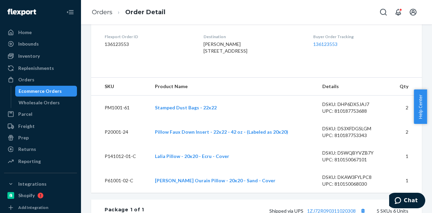
scroll to position [236, 0]
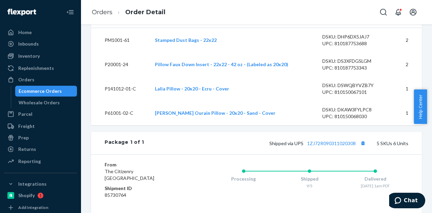
click at [50, 92] on div "Ecommerce Orders" at bounding box center [40, 91] width 43 height 7
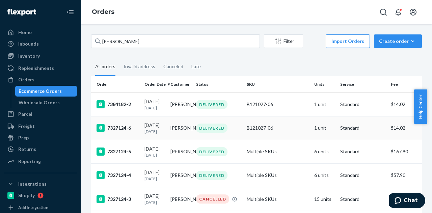
click at [216, 133] on div "DELIVERED" at bounding box center [211, 128] width 31 height 9
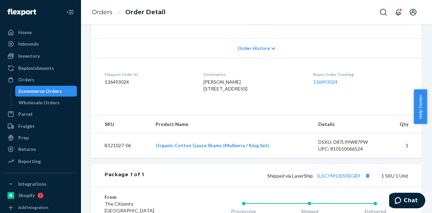
scroll to position [135, 0]
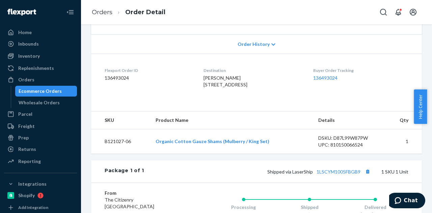
click at [58, 87] on div "Ecommerce Orders" at bounding box center [46, 90] width 61 height 9
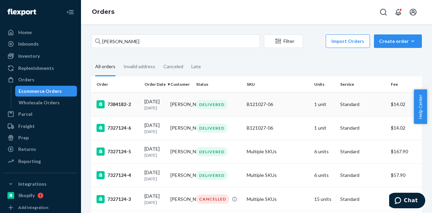
click at [211, 109] on div "DELIVERED" at bounding box center [211, 104] width 31 height 9
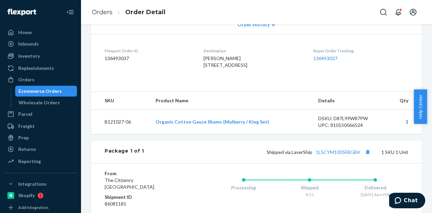
scroll to position [112, 0]
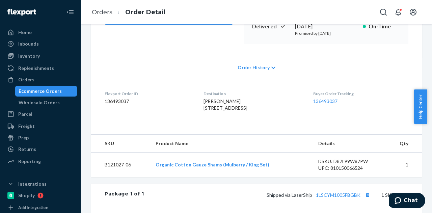
click at [58, 89] on div "Ecommerce Orders" at bounding box center [40, 91] width 43 height 7
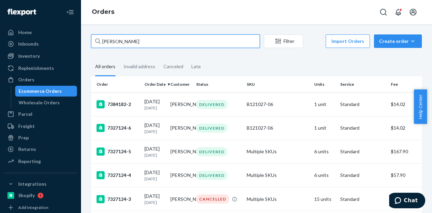
click at [164, 43] on input "Stacy Conlon" at bounding box center [175, 40] width 169 height 13
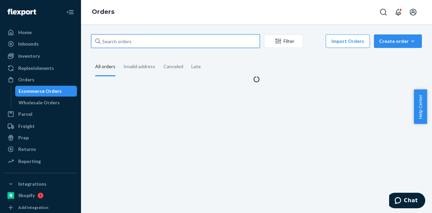
paste input "GinaBaran LOVEJOY"
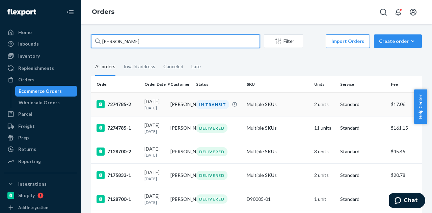
type input "GinaBaran LOVEJOY"
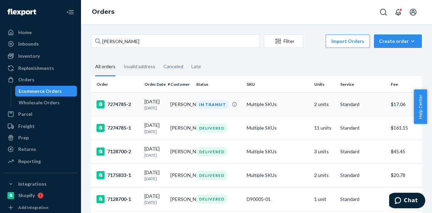
click at [188, 106] on td "GinaBaran LOVEJOY" at bounding box center [181, 104] width 26 height 24
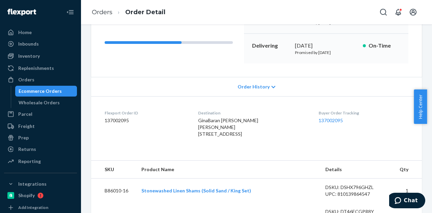
scroll to position [135, 0]
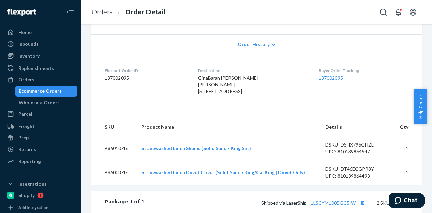
click at [55, 90] on div "Ecommerce Orders" at bounding box center [40, 91] width 43 height 7
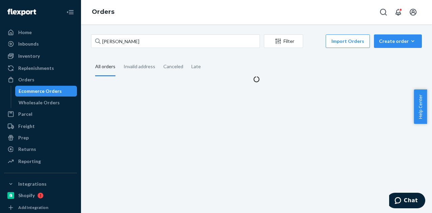
click at [55, 90] on div "Ecommerce Orders" at bounding box center [40, 91] width 43 height 7
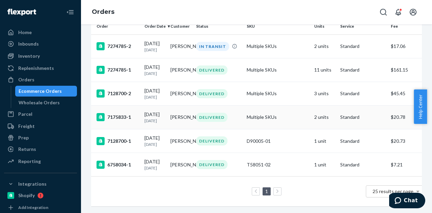
scroll to position [92, 0]
click at [196, 113] on div "DELIVERED" at bounding box center [219, 117] width 48 height 9
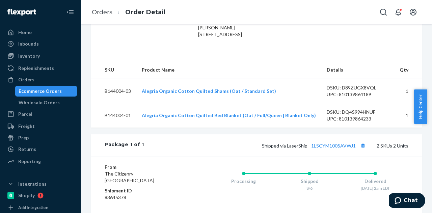
scroll to position [202, 0]
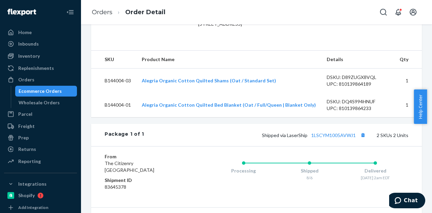
click at [42, 93] on div "Ecommerce Orders" at bounding box center [40, 91] width 43 height 7
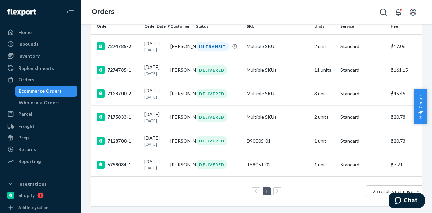
scroll to position [92, 0]
click at [202, 89] on div "DELIVERED" at bounding box center [211, 93] width 31 height 9
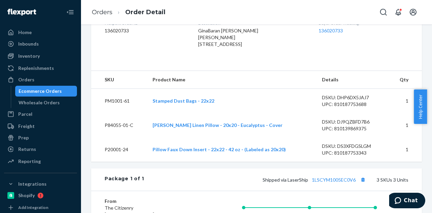
scroll to position [236, 0]
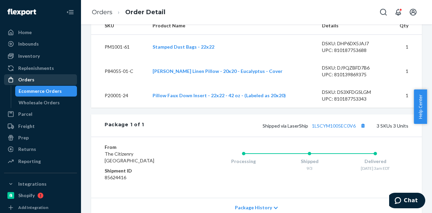
click at [40, 85] on link "Orders" at bounding box center [40, 79] width 73 height 11
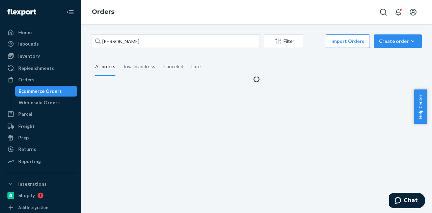
click at [42, 92] on div "Ecommerce Orders" at bounding box center [40, 91] width 43 height 7
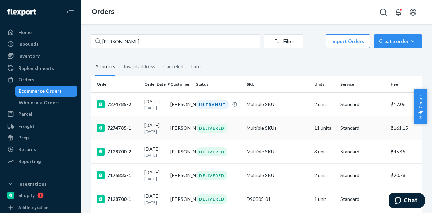
click at [217, 129] on div "DELIVERED" at bounding box center [211, 128] width 31 height 9
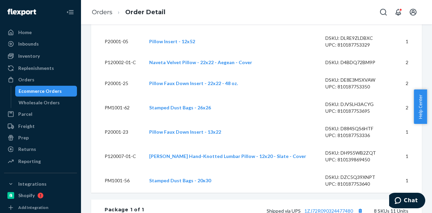
scroll to position [304, 0]
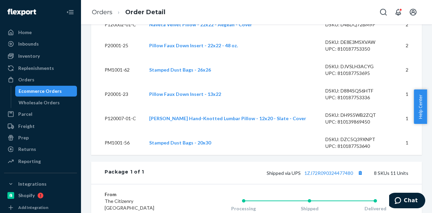
click at [45, 91] on div "Ecommerce Orders" at bounding box center [40, 91] width 43 height 7
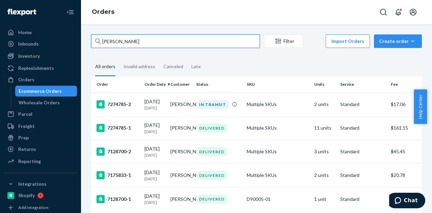
click at [148, 44] on input "GinaBaran LOVEJOY" at bounding box center [175, 40] width 169 height 13
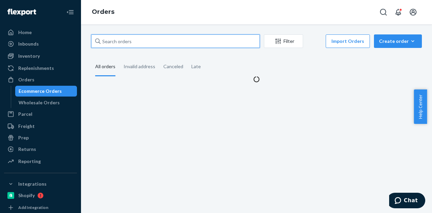
paste input "Jennings Brown"
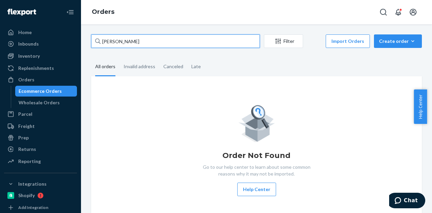
click at [171, 37] on input "Jennings Brown" at bounding box center [175, 40] width 169 height 13
paste input "Karissa Sternfels"
type input "Karissa Sternfels"
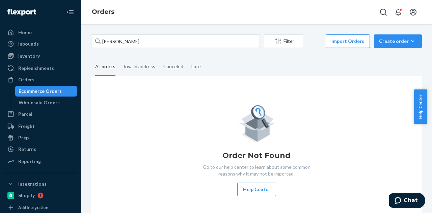
click at [220, 58] on fieldset "All orders Invalid address Canceled Late" at bounding box center [256, 67] width 331 height 19
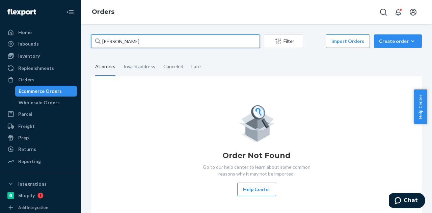
click at [189, 38] on input "Karissa Sternfels" at bounding box center [175, 40] width 169 height 13
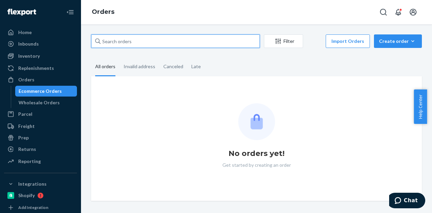
paste input "Karissa Sternfels"
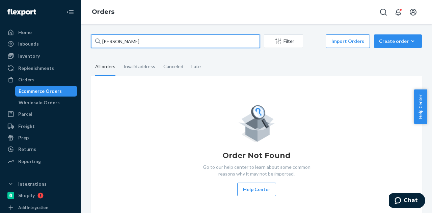
click at [154, 38] on input "Karissa Sternfels" at bounding box center [175, 40] width 169 height 13
paste input "Flairhunter C/O Elevated Moving"
type input "Flairhunter C/O Elevated Moving"
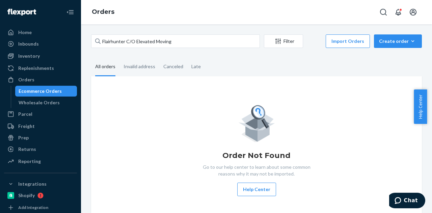
click at [278, 72] on fieldset "All orders Invalid address Canceled Late" at bounding box center [256, 67] width 331 height 19
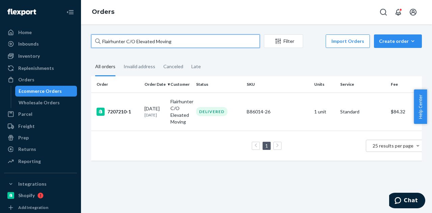
click at [154, 47] on input "Flairhunter C/O Elevated Moving" at bounding box center [175, 40] width 169 height 13
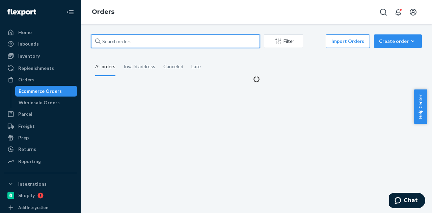
paste input "Luisa Giugliano"
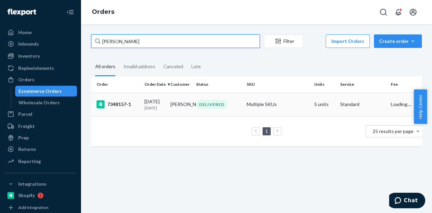
type input "Luisa Giugliano"
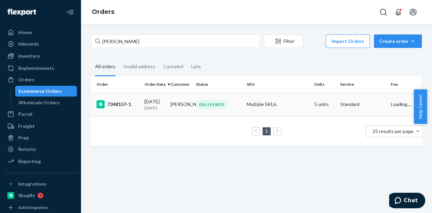
click at [165, 102] on div "08/29/2025 27 days ago" at bounding box center [154, 104] width 21 height 12
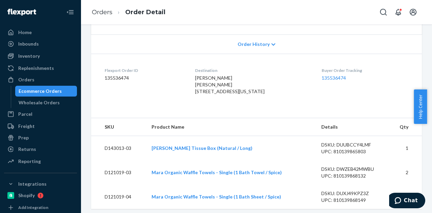
scroll to position [236, 0]
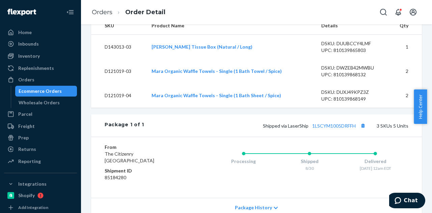
click at [52, 89] on div "Ecommerce Orders" at bounding box center [40, 91] width 43 height 7
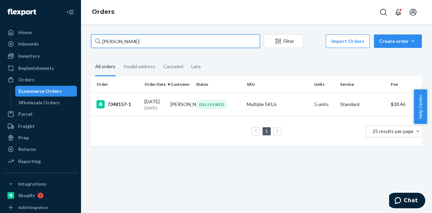
click at [171, 37] on input "Luisa Giugliano" at bounding box center [175, 40] width 169 height 13
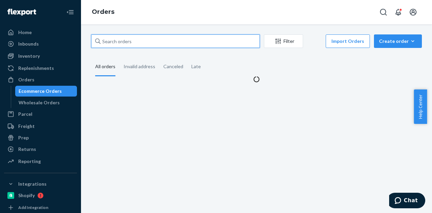
paste input "Cara Palmer"
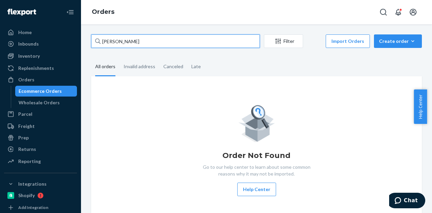
type input "Cara Palmer"
